Goal: Check status: Check status

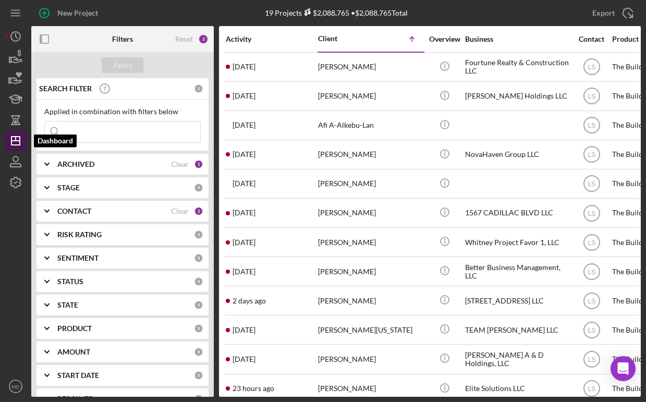
click at [19, 142] on icon "Icon/Dashboard" at bounding box center [16, 141] width 26 height 26
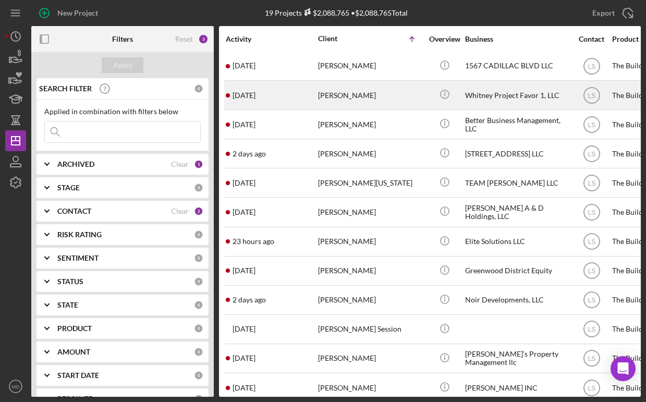
scroll to position [151, 0]
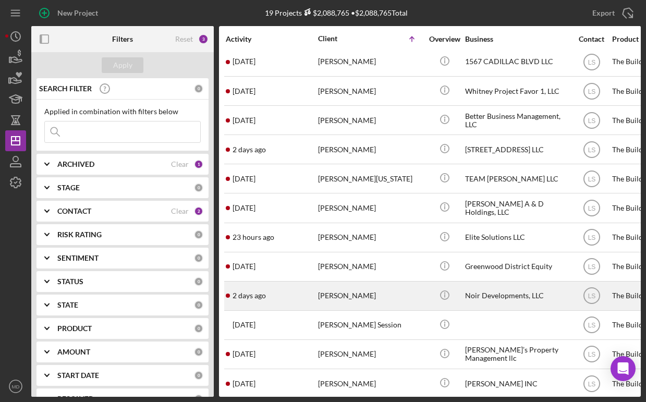
click at [263, 296] on time "2 days ago" at bounding box center [248, 295] width 33 height 8
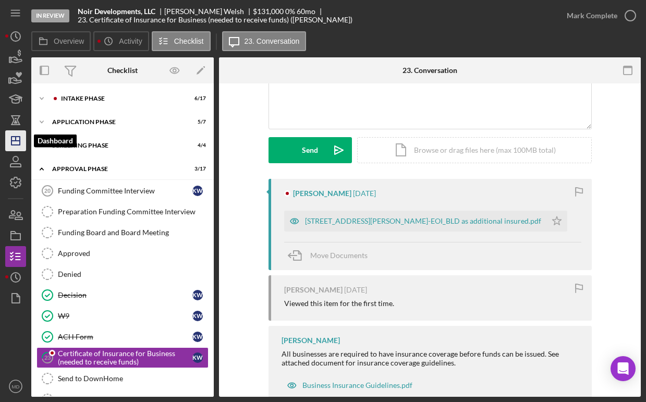
click at [20, 141] on icon "Icon/Dashboard" at bounding box center [16, 141] width 26 height 26
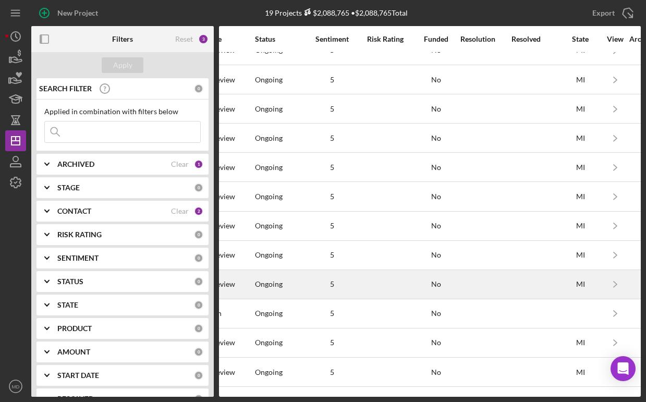
scroll to position [163, 867]
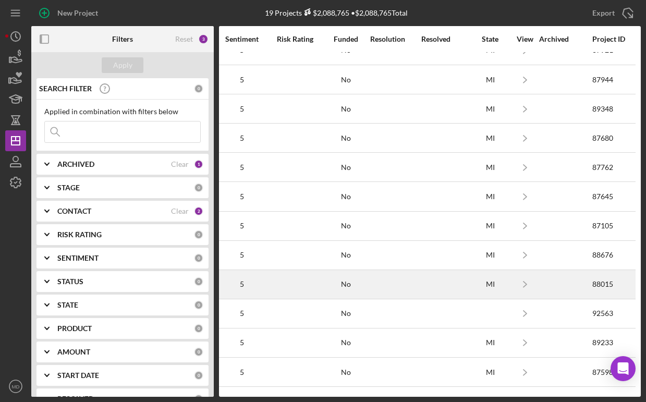
click at [336, 280] on div "No" at bounding box center [345, 284] width 47 height 8
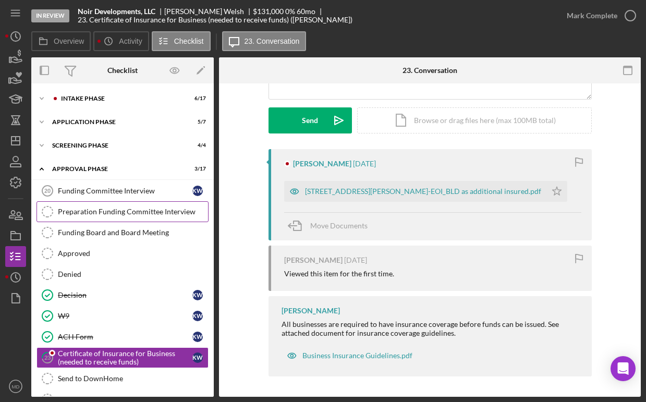
click at [121, 101] on div "Intake Phase" at bounding box center [120, 98] width 119 height 6
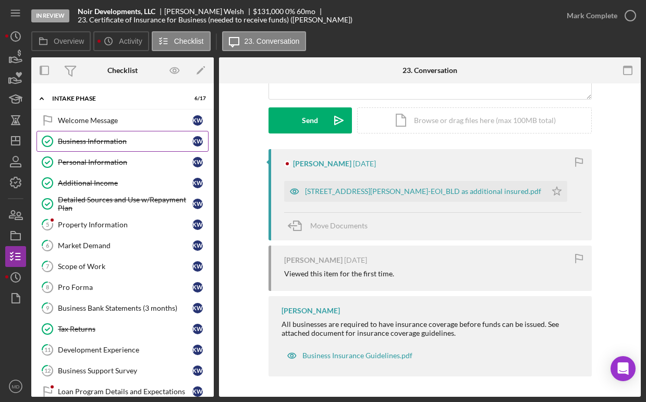
click at [125, 136] on link "Business Information Business Information K W" at bounding box center [122, 141] width 172 height 21
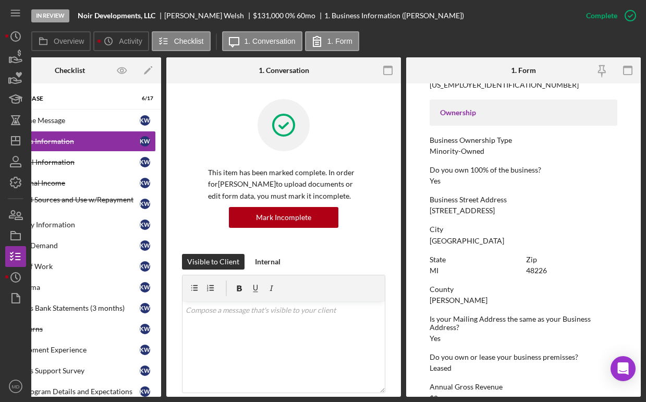
scroll to position [337, 0]
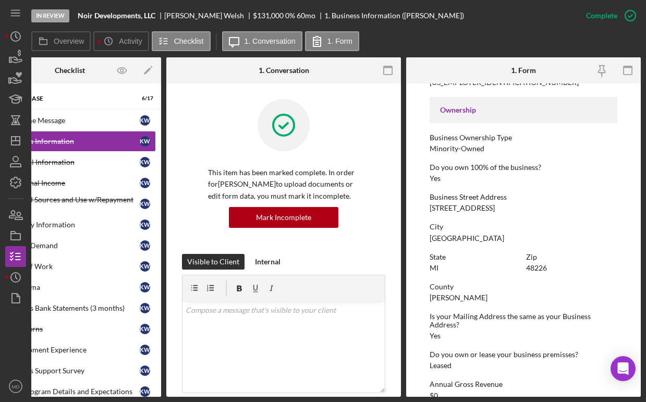
drag, startPoint x: 430, startPoint y: 210, endPoint x: 521, endPoint y: 209, distance: 90.7
click at [521, 209] on div "Business Street Address [STREET_ADDRESS]" at bounding box center [523, 202] width 188 height 19
copy div "[STREET_ADDRESS]"
click at [17, 141] on line "button" at bounding box center [15, 141] width 8 height 0
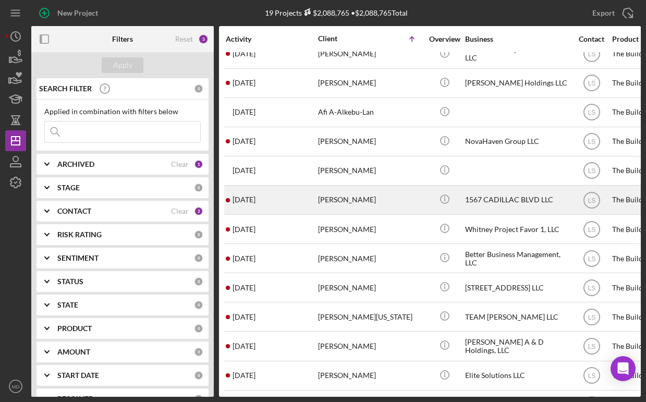
scroll to position [16, 0]
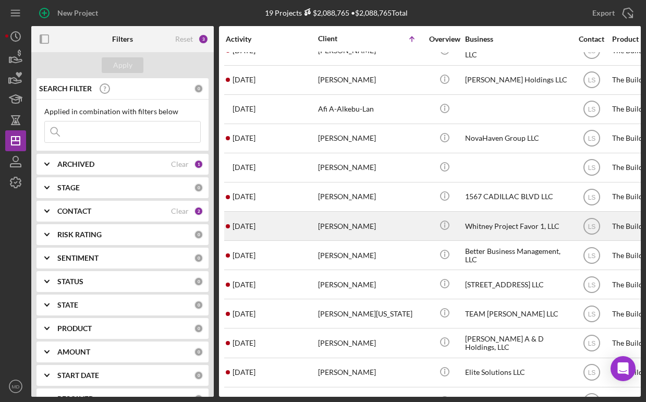
click at [342, 228] on div "[PERSON_NAME]" at bounding box center [370, 226] width 104 height 28
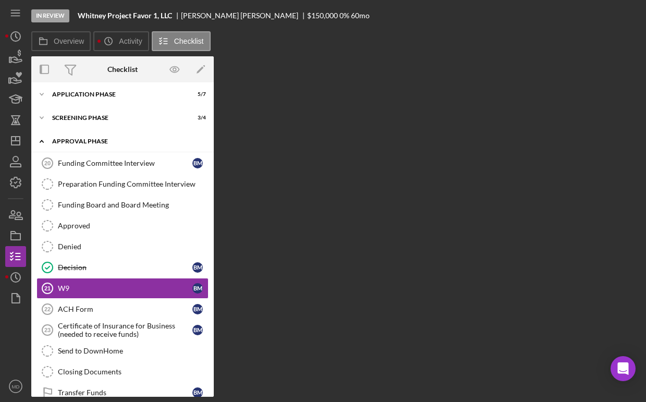
scroll to position [75, 0]
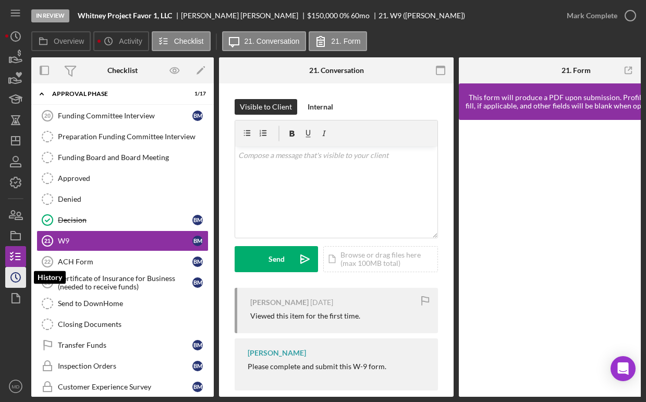
click at [17, 278] on polyline "button" at bounding box center [17, 277] width 2 height 4
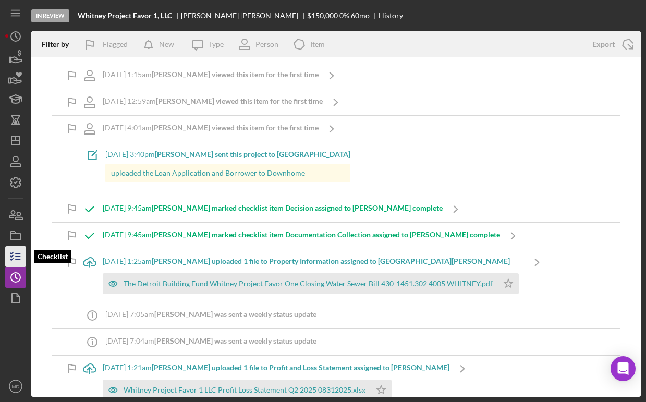
click at [22, 256] on icon "button" at bounding box center [16, 256] width 26 height 26
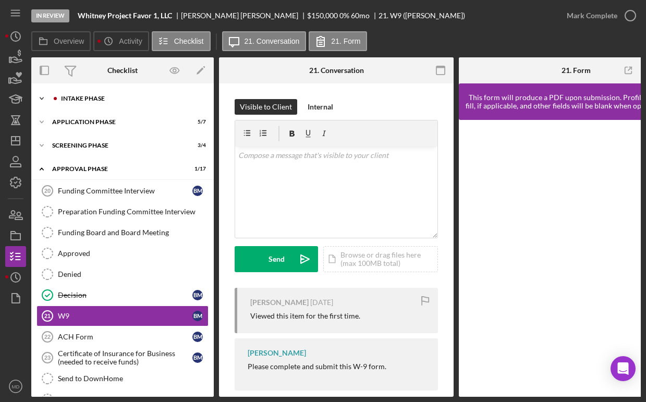
click at [110, 103] on div "Icon/Expander Intake Phase 1 / 17" at bounding box center [122, 98] width 182 height 21
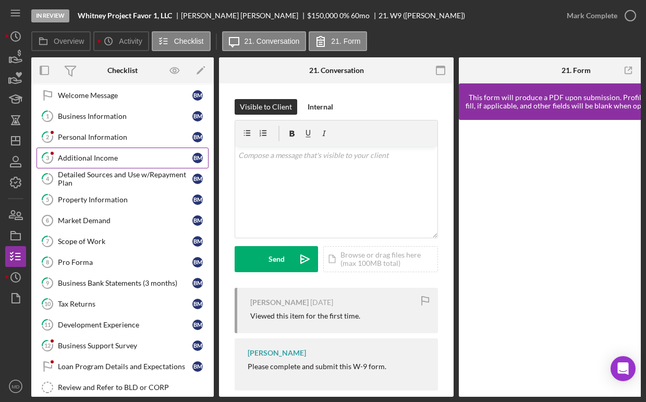
scroll to position [28, 0]
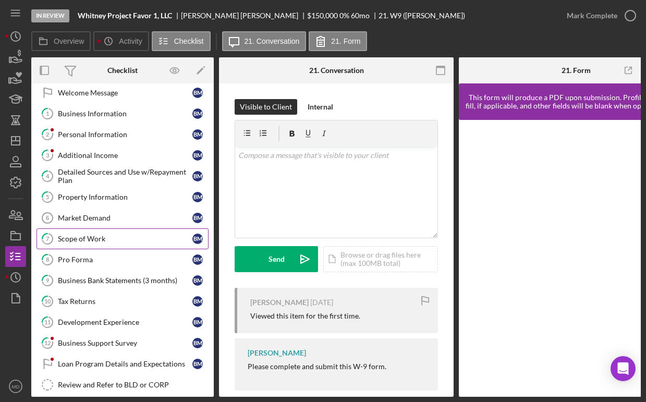
click at [117, 242] on div "Scope of Work" at bounding box center [125, 239] width 134 height 8
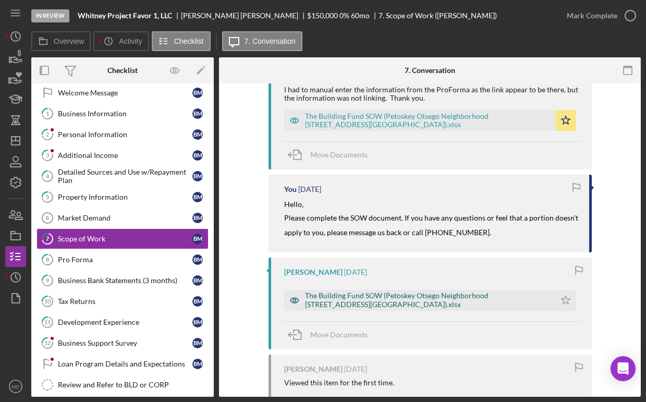
scroll to position [56, 0]
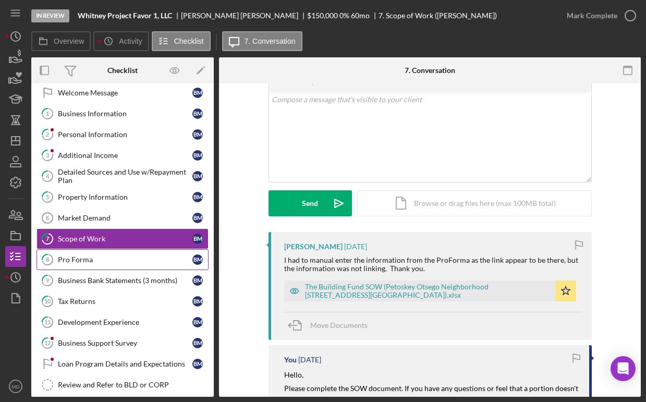
click at [126, 257] on div "Pro Forma" at bounding box center [125, 259] width 134 height 8
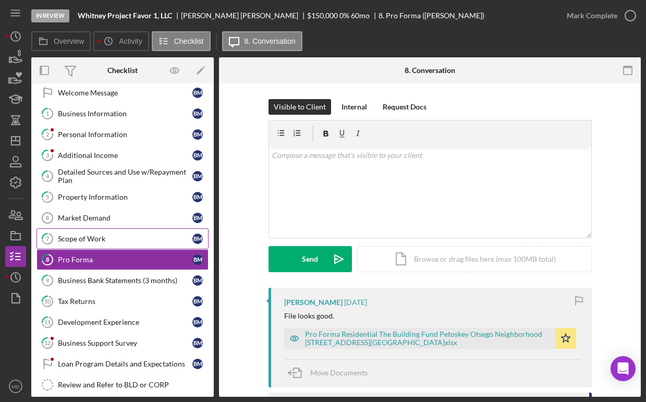
click at [142, 240] on div "Scope of Work" at bounding box center [125, 239] width 134 height 8
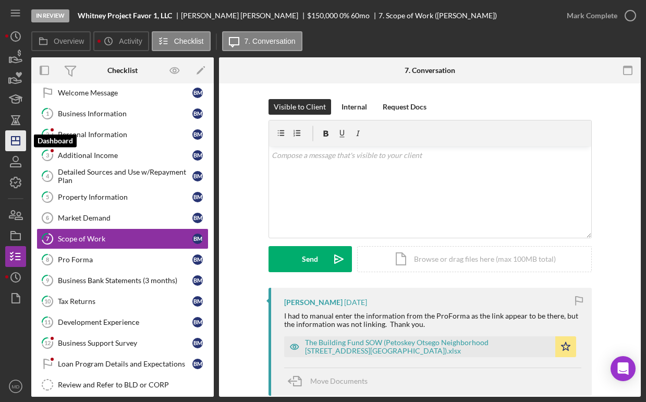
click at [20, 139] on icon "Icon/Dashboard" at bounding box center [16, 141] width 26 height 26
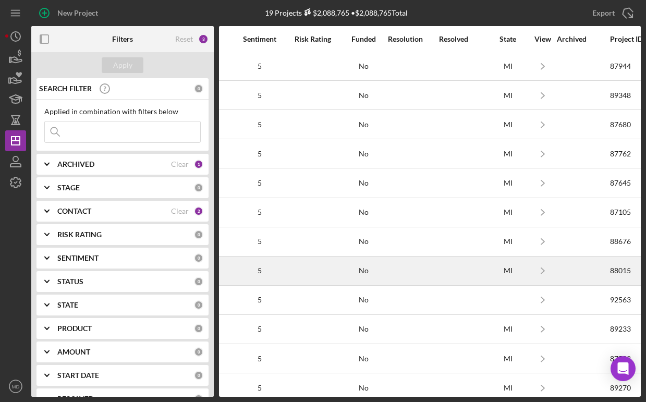
scroll to position [176, 867]
